Goal: Task Accomplishment & Management: Manage account settings

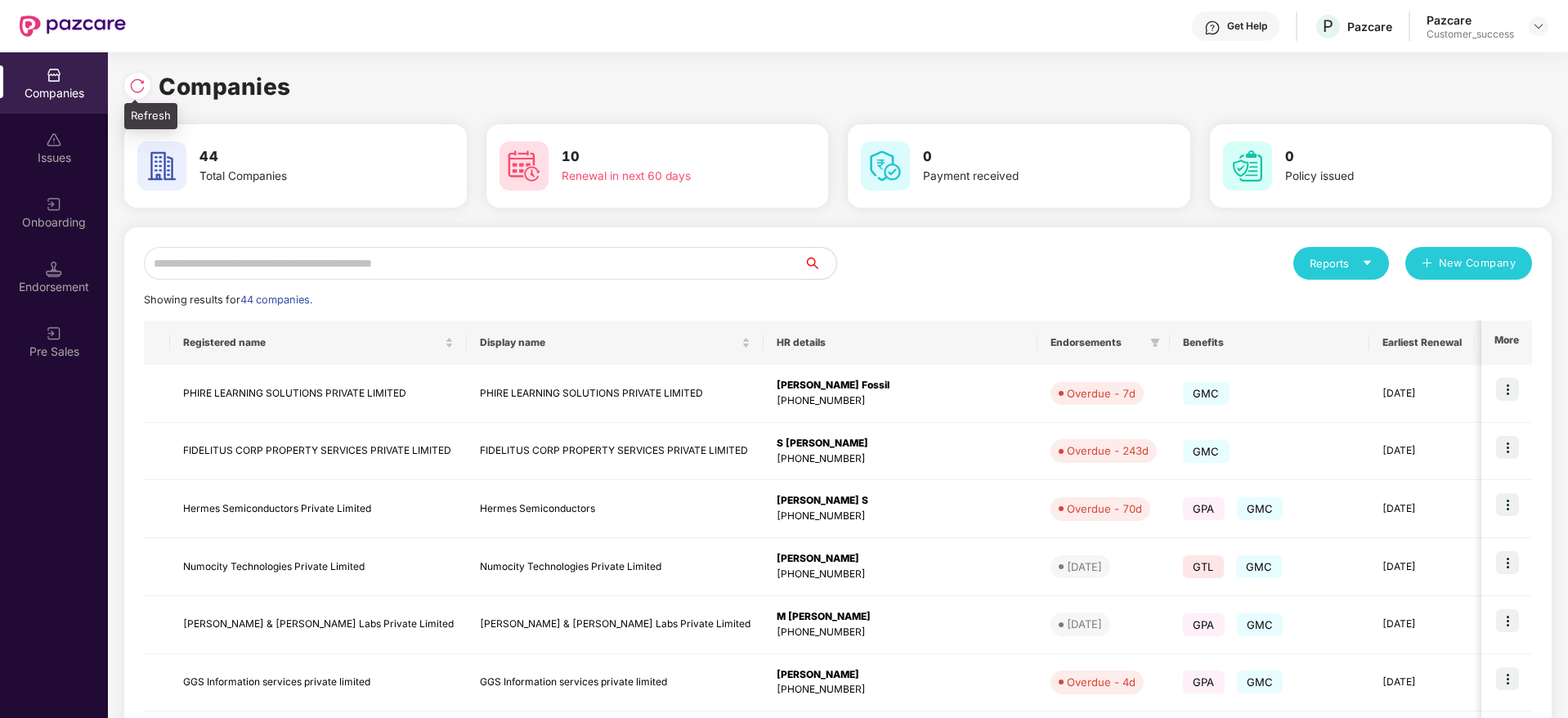
click at [148, 87] on div at bounding box center [137, 85] width 26 height 26
drag, startPoint x: 307, startPoint y: 93, endPoint x: 127, endPoint y: 83, distance: 180.3
click at [127, 83] on div "Companies" at bounding box center [838, 87] width 1427 height 36
click at [127, 83] on div at bounding box center [137, 85] width 26 height 26
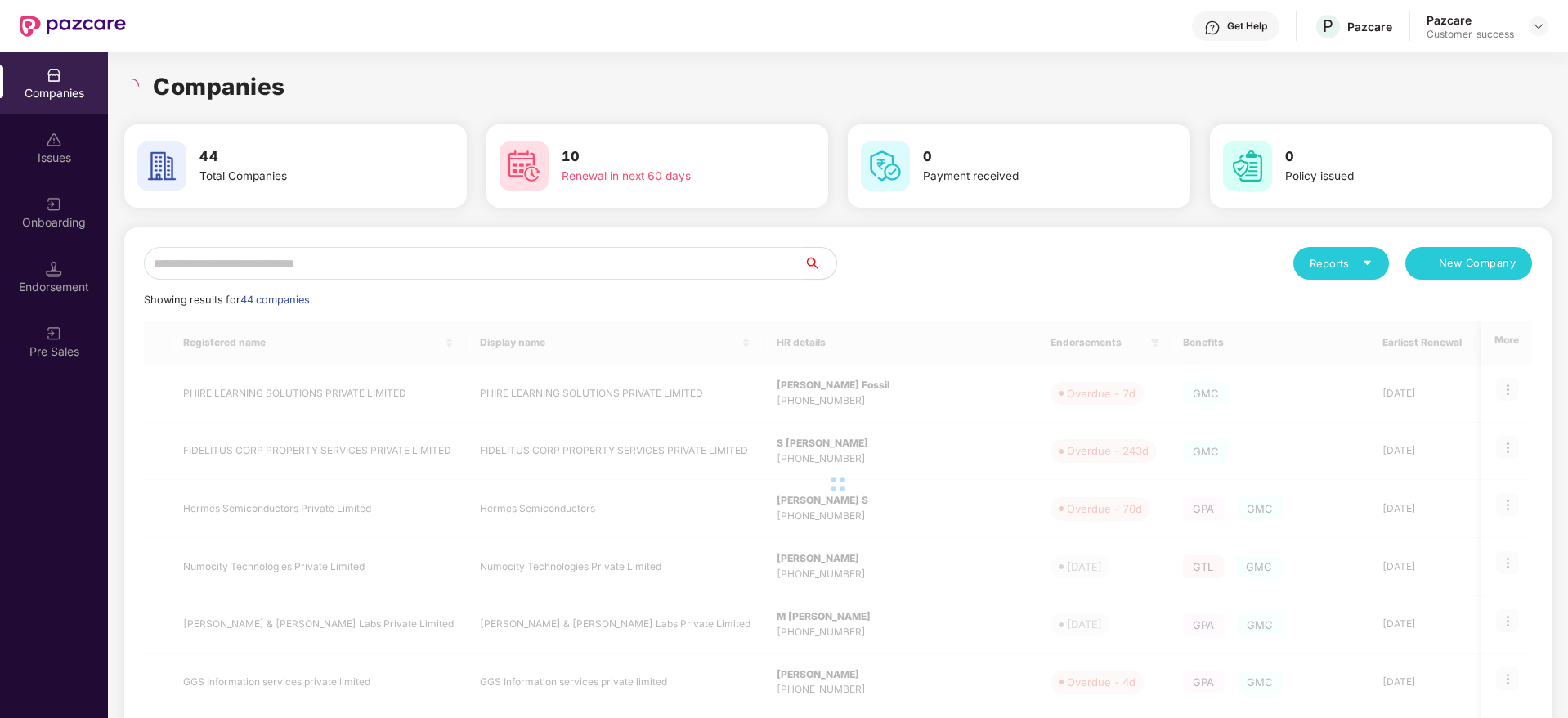
click at [225, 89] on h1 "Companies" at bounding box center [219, 87] width 133 height 36
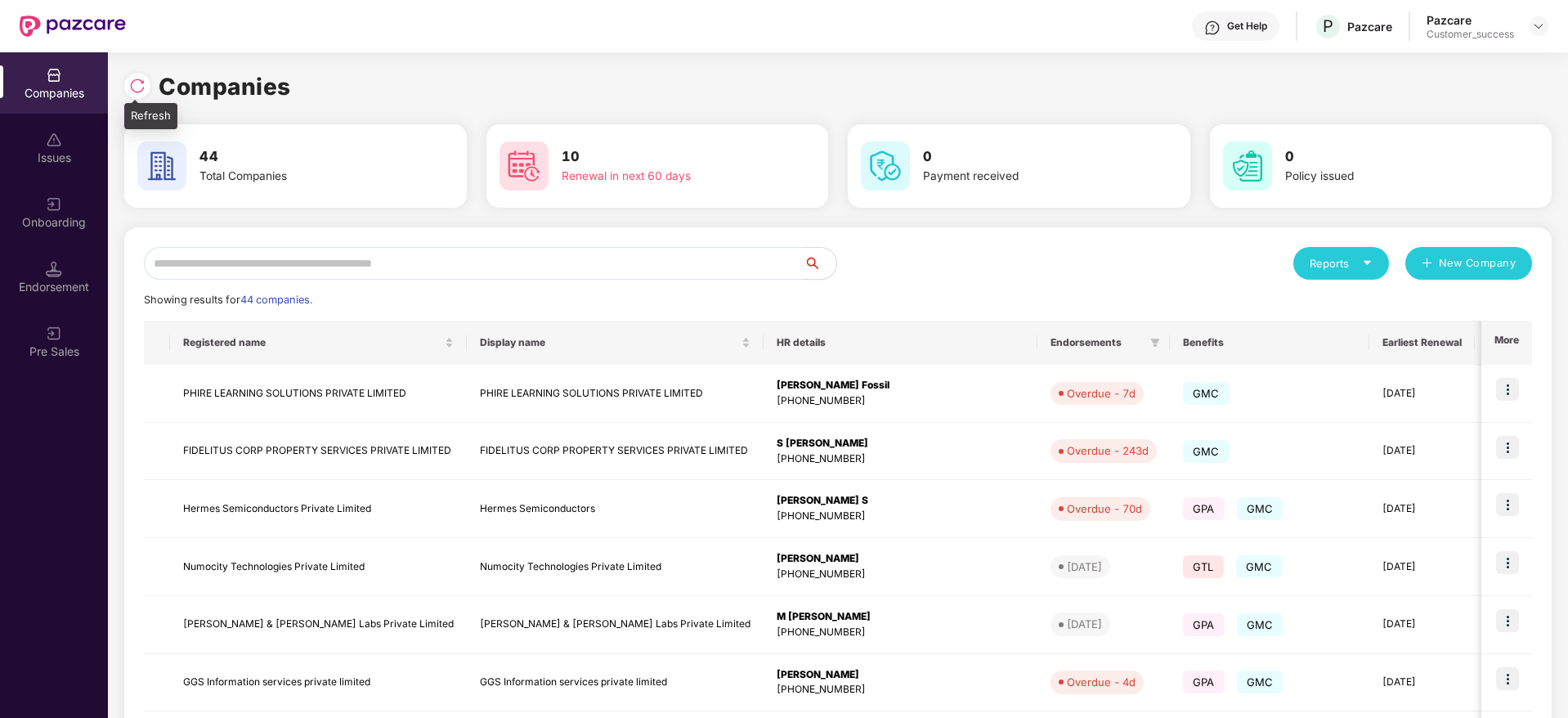
click at [125, 85] on div at bounding box center [137, 85] width 26 height 26
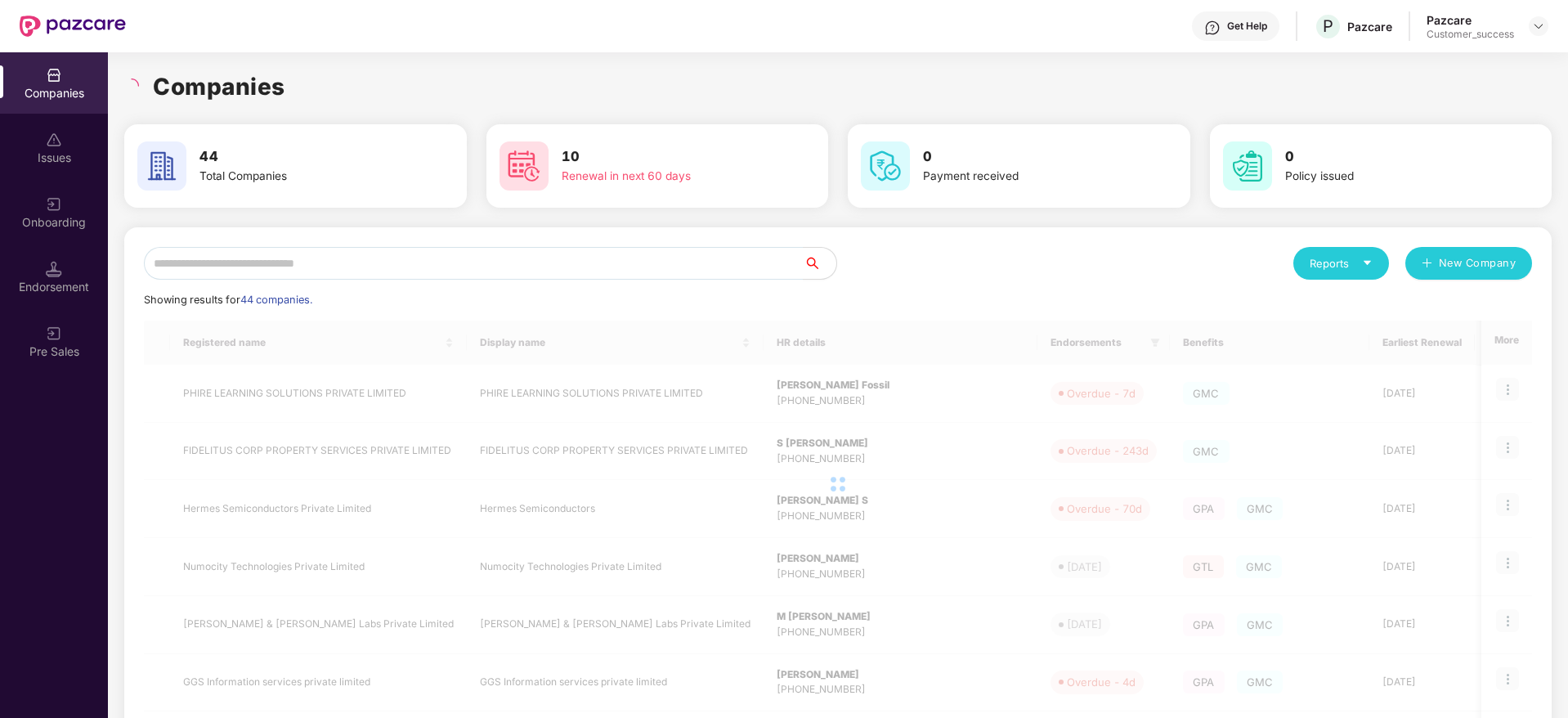
click at [319, 90] on div "Companies" at bounding box center [838, 87] width 1427 height 36
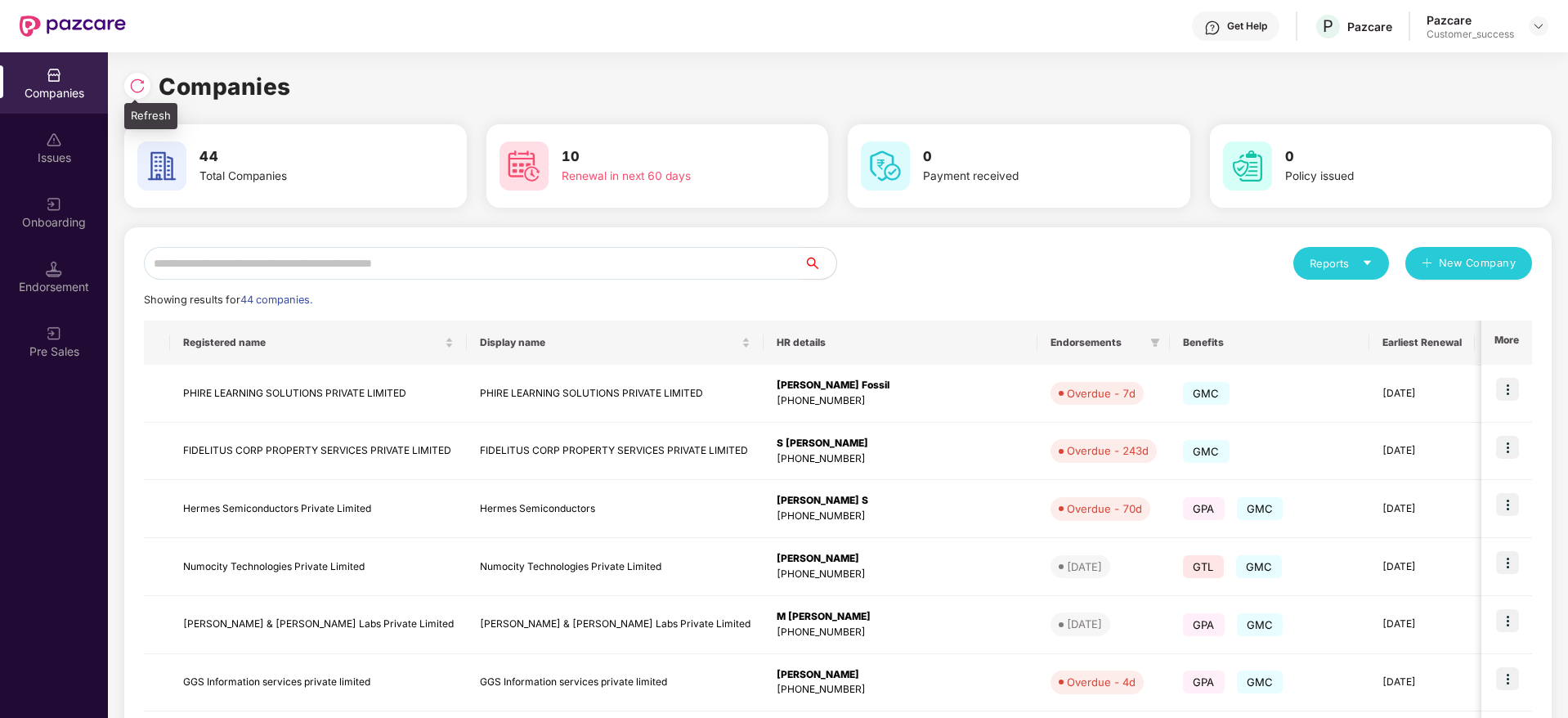
click at [139, 76] on div at bounding box center [137, 85] width 26 height 26
click at [137, 87] on img at bounding box center [137, 85] width 16 height 16
click at [455, 251] on input "text" at bounding box center [473, 263] width 660 height 33
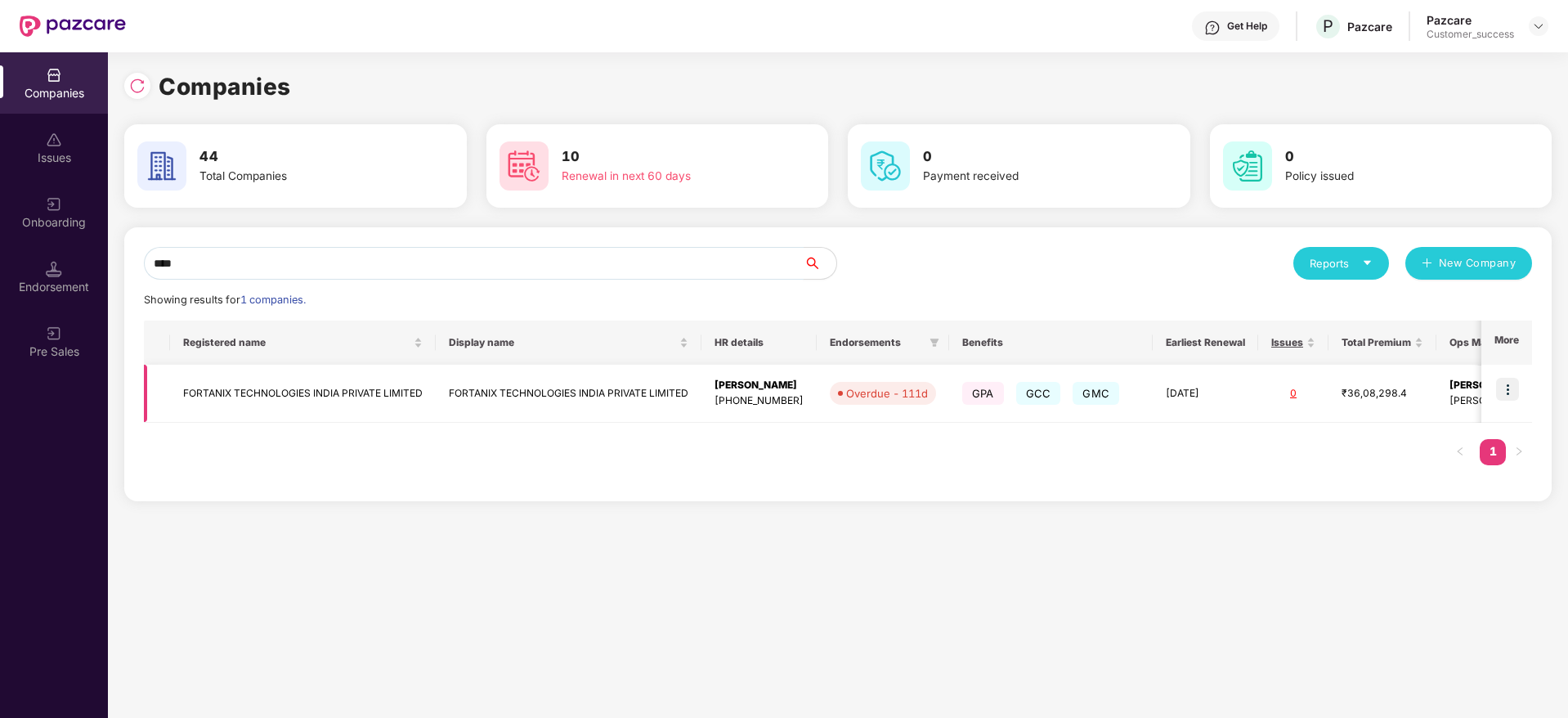
type input "****"
click at [1514, 381] on img at bounding box center [1508, 389] width 23 height 23
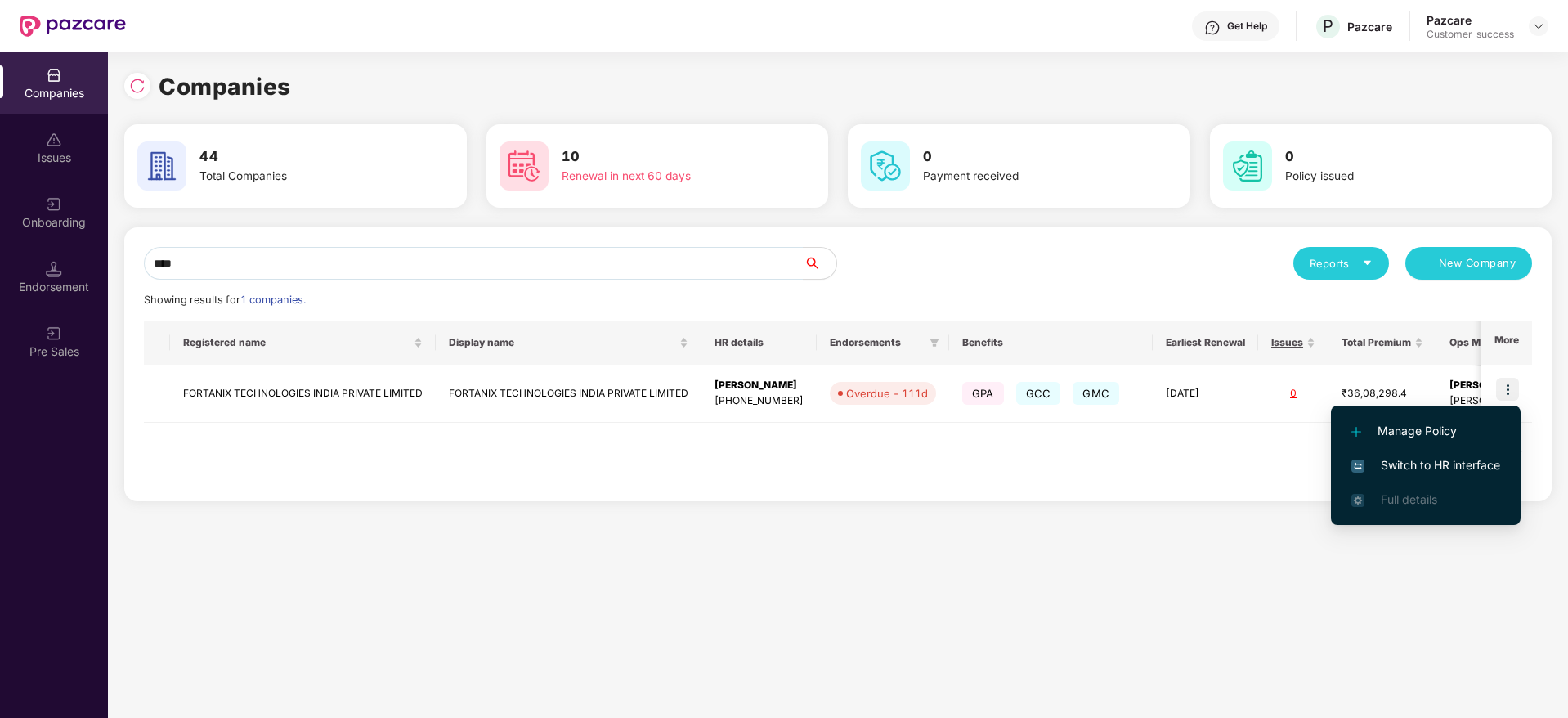
click at [1458, 468] on span "Switch to HR interface" at bounding box center [1426, 465] width 149 height 18
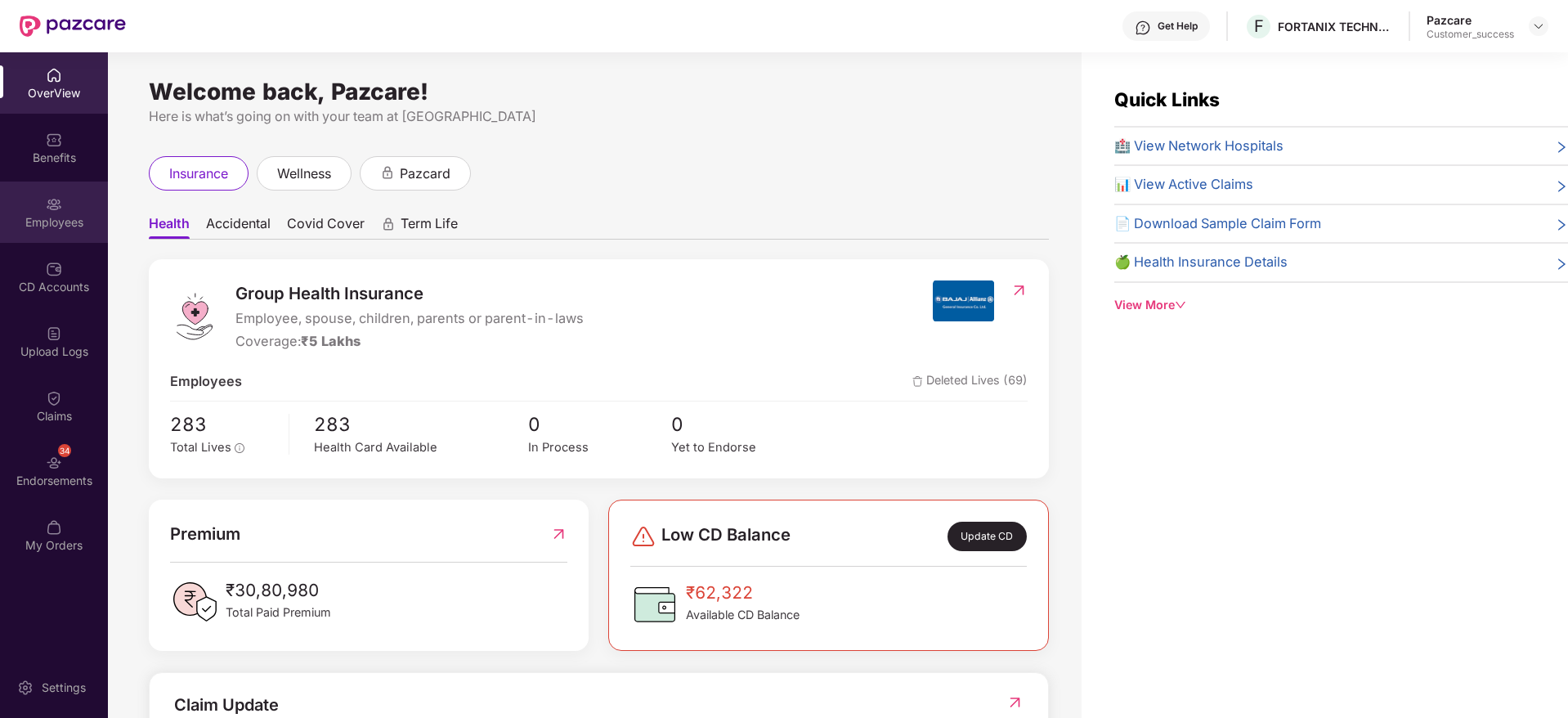
click at [42, 235] on div "Employees" at bounding box center [54, 212] width 108 height 61
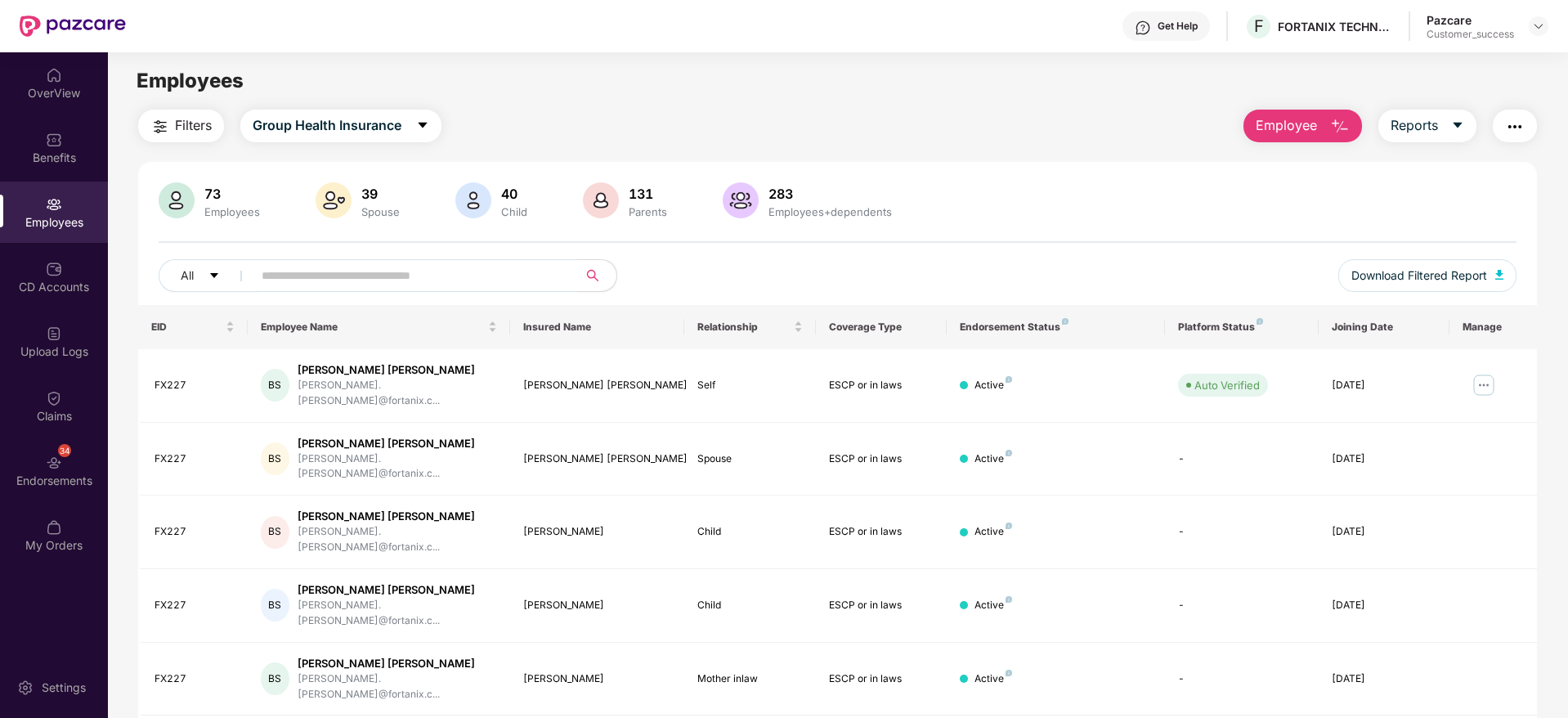
click at [396, 280] on input "text" at bounding box center [408, 275] width 294 height 25
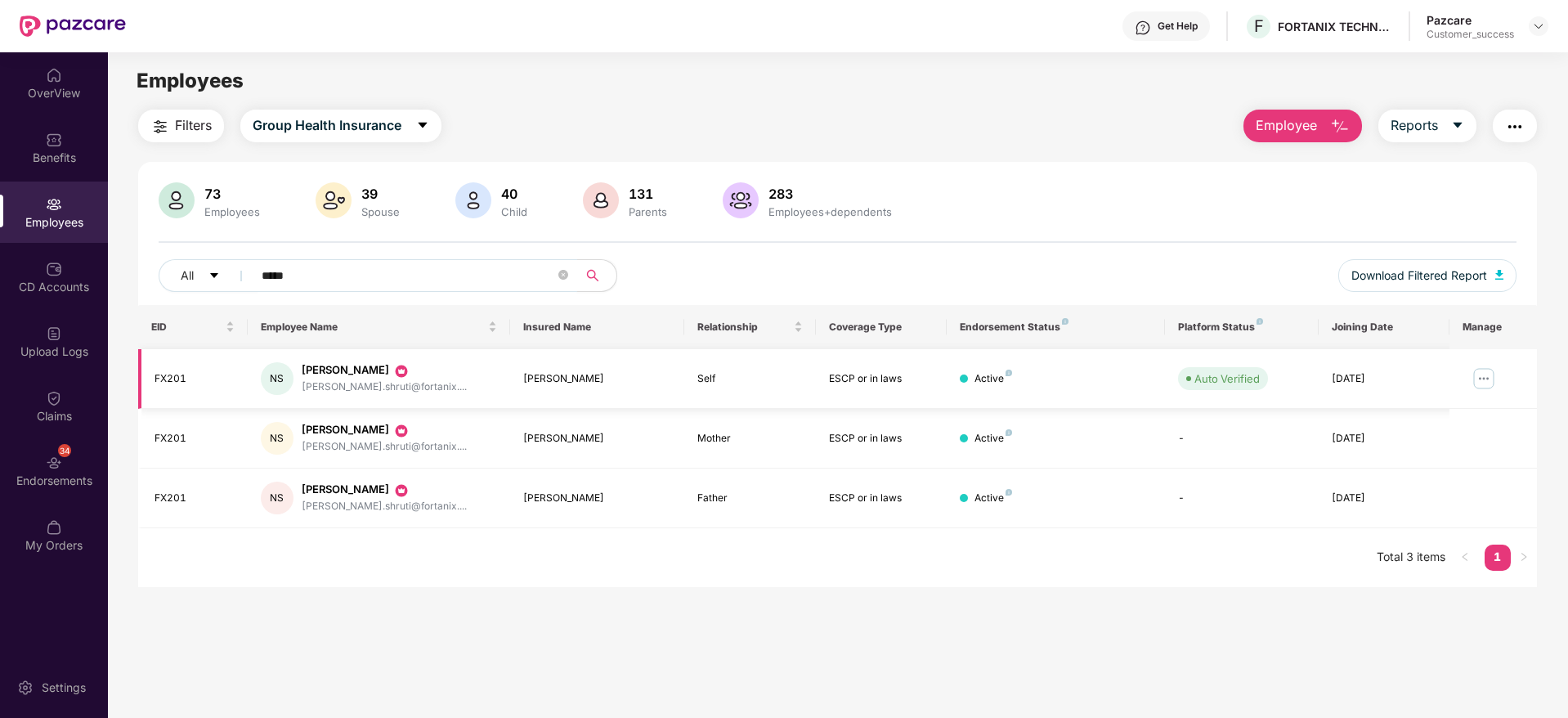
type input "*****"
click at [1480, 375] on img at bounding box center [1483, 378] width 26 height 26
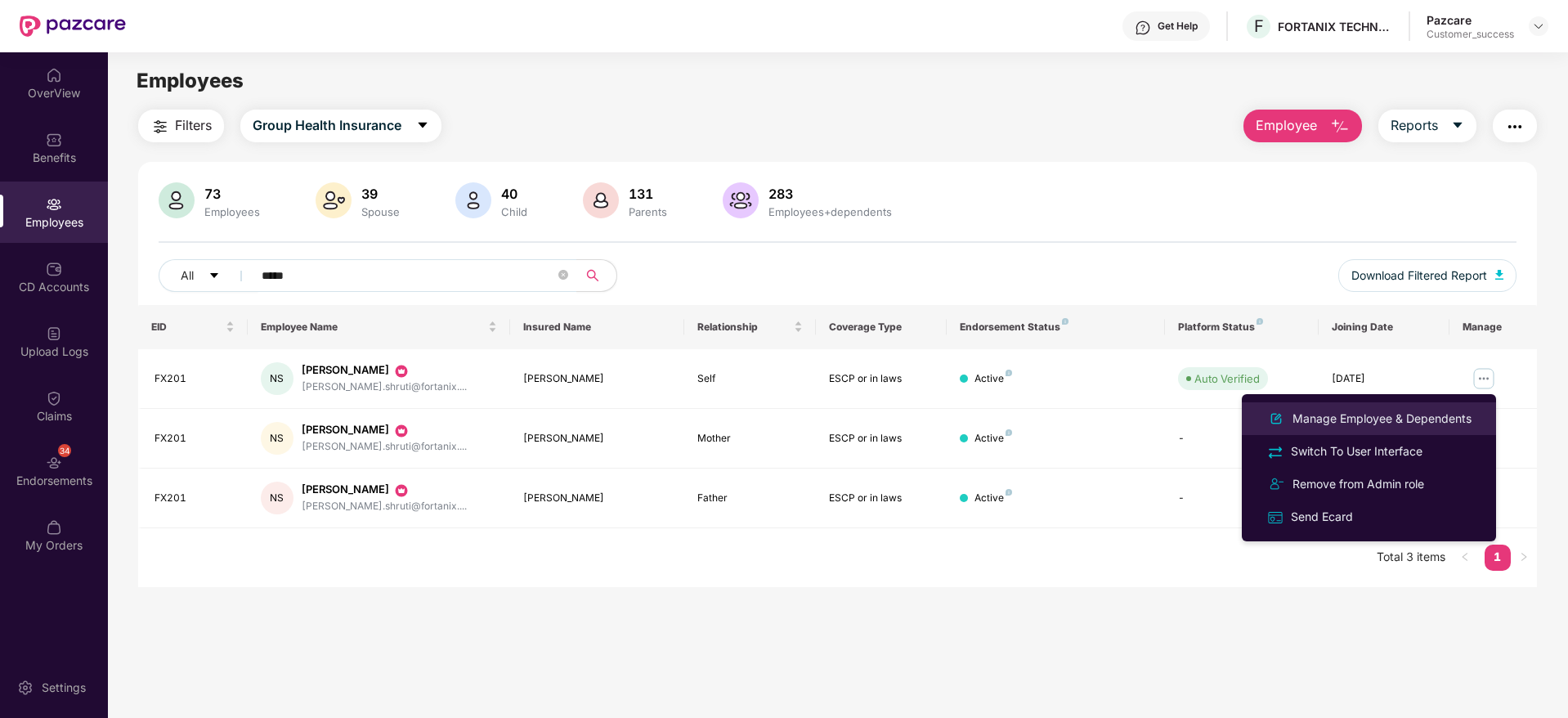
click at [1449, 414] on div "Manage Employee & Dependents" at bounding box center [1382, 418] width 185 height 18
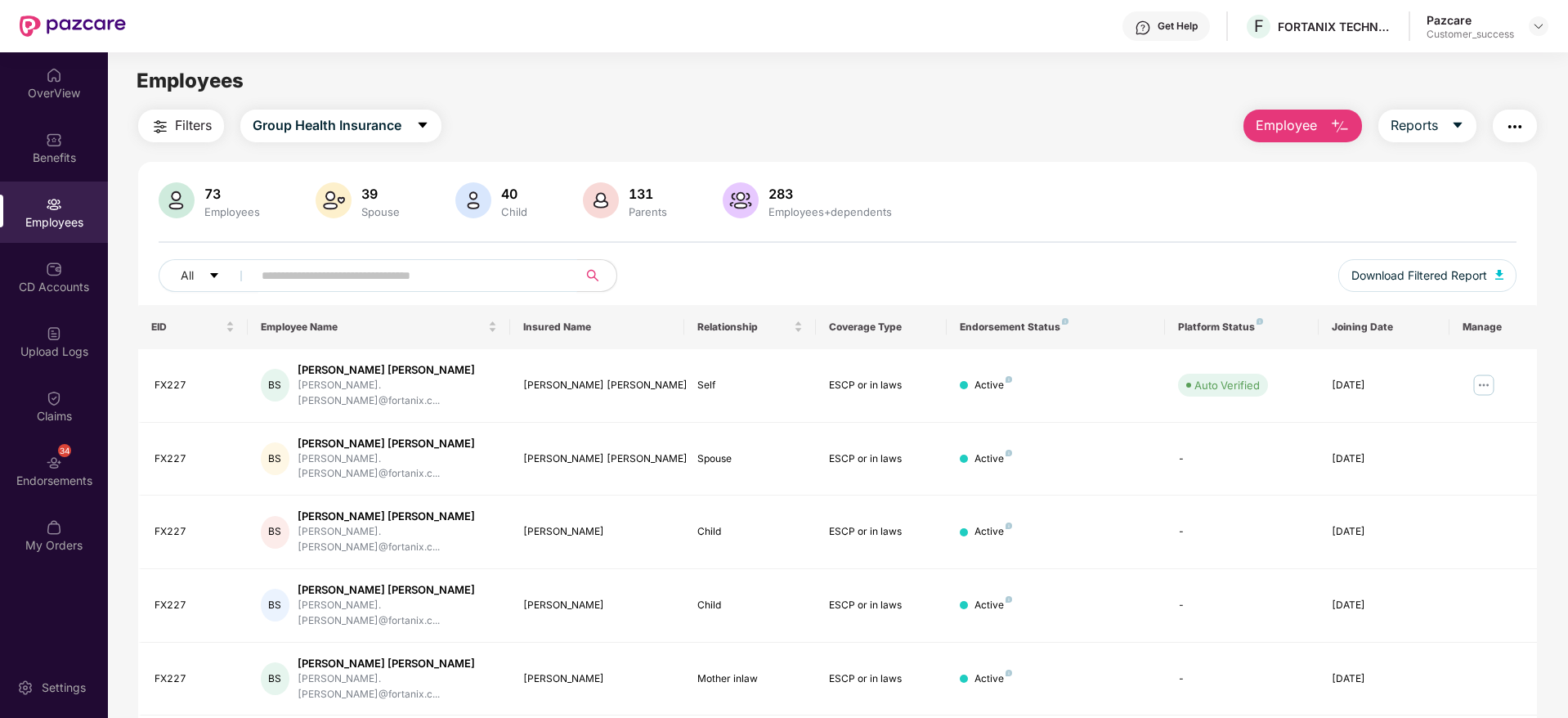
click at [562, 263] on span at bounding box center [563, 275] width 10 height 25
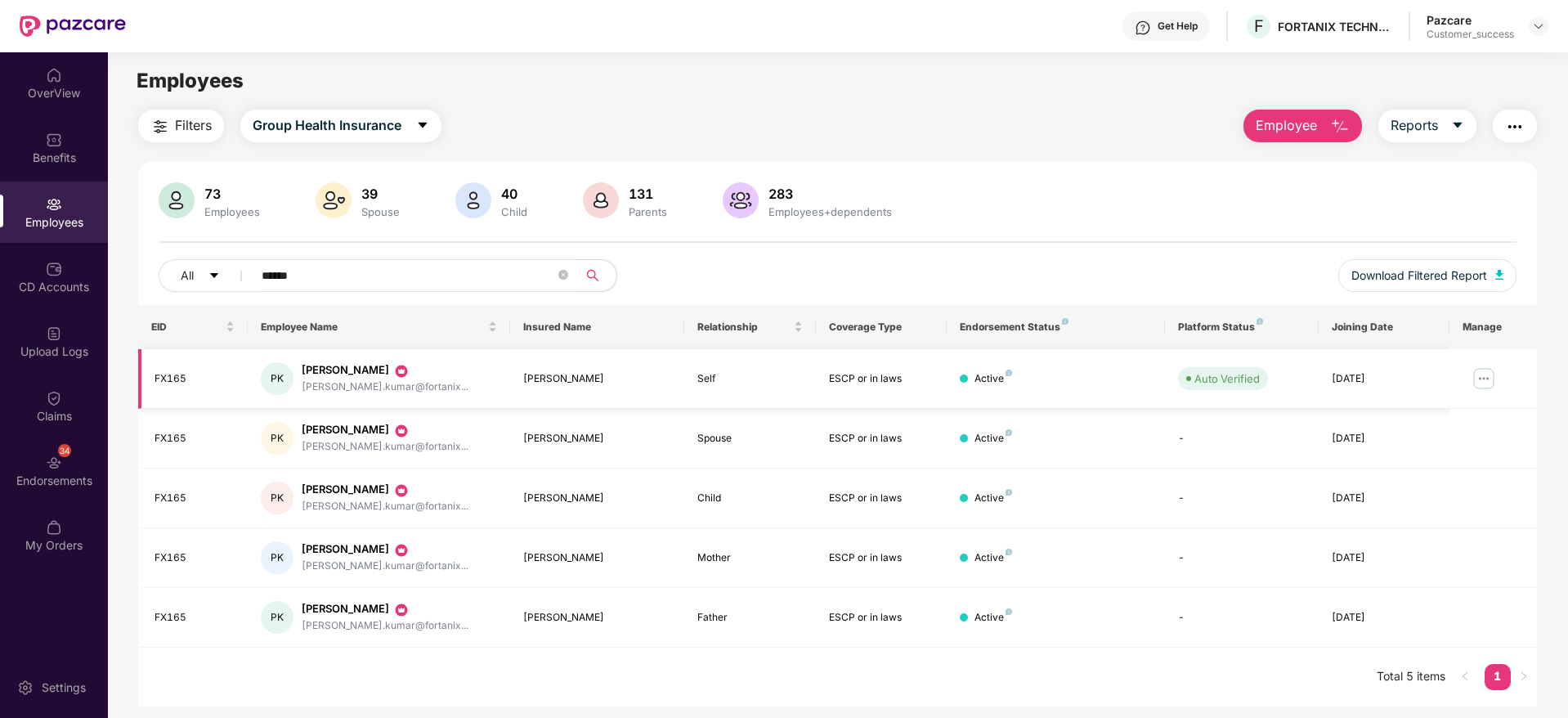
type input "******"
click at [1486, 370] on img at bounding box center [1483, 378] width 26 height 26
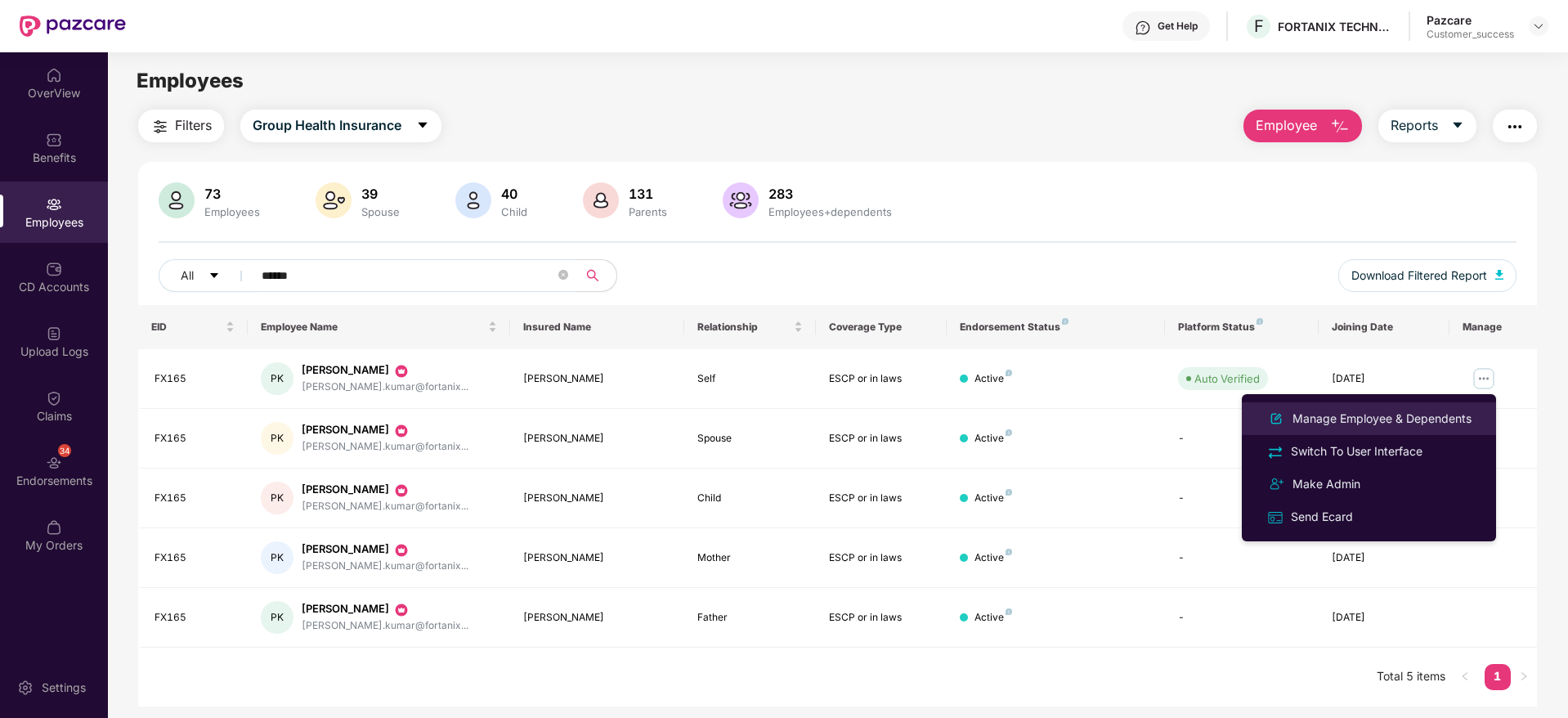
click at [1390, 410] on div "Manage Employee & Dependents" at bounding box center [1382, 418] width 185 height 18
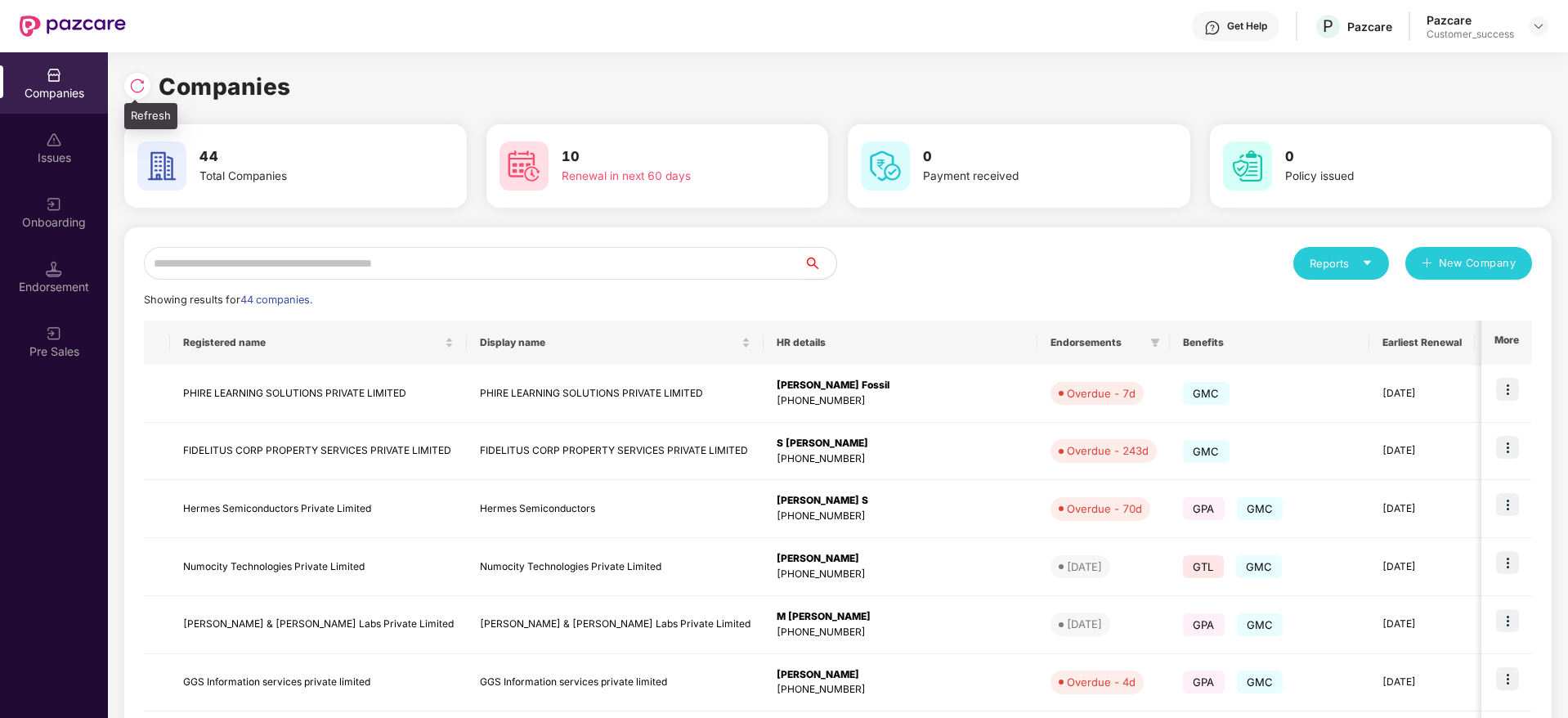
click at [141, 86] on img at bounding box center [137, 85] width 16 height 16
